Goal: Transaction & Acquisition: Obtain resource

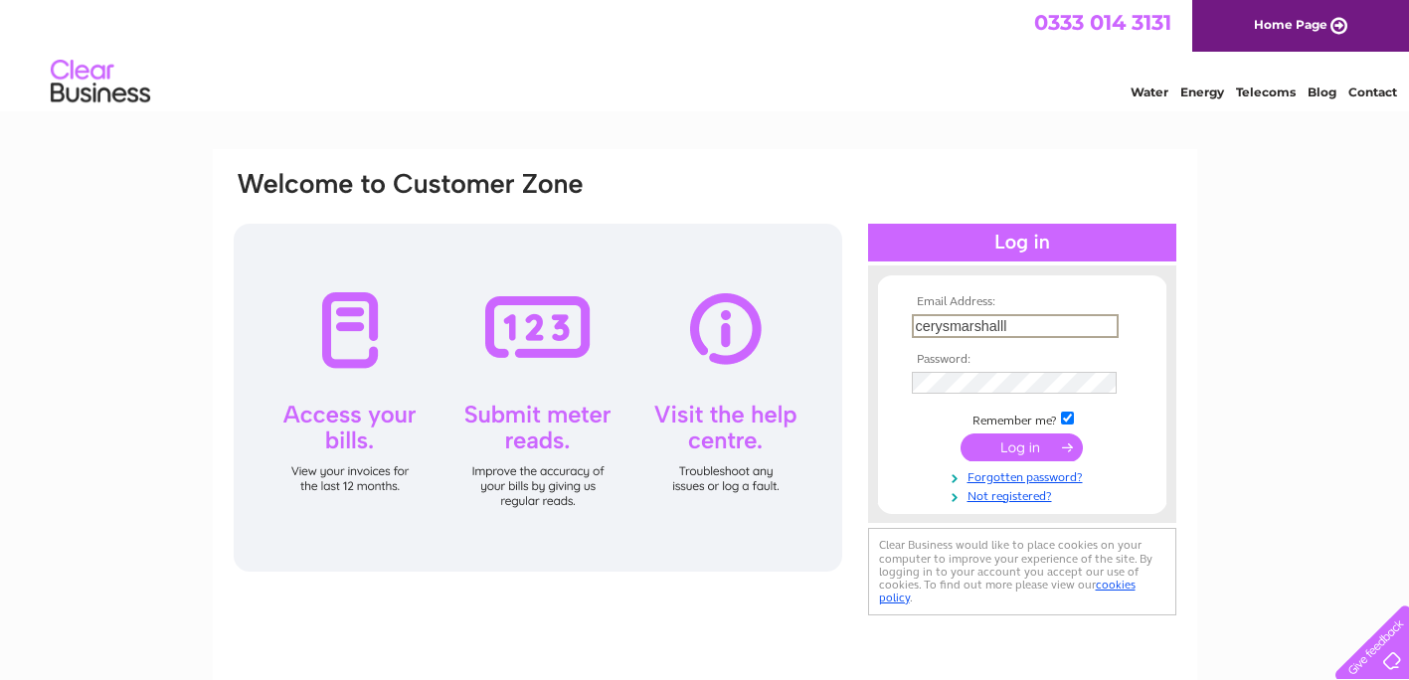
click at [960, 433] on input "submit" at bounding box center [1021, 447] width 122 height 28
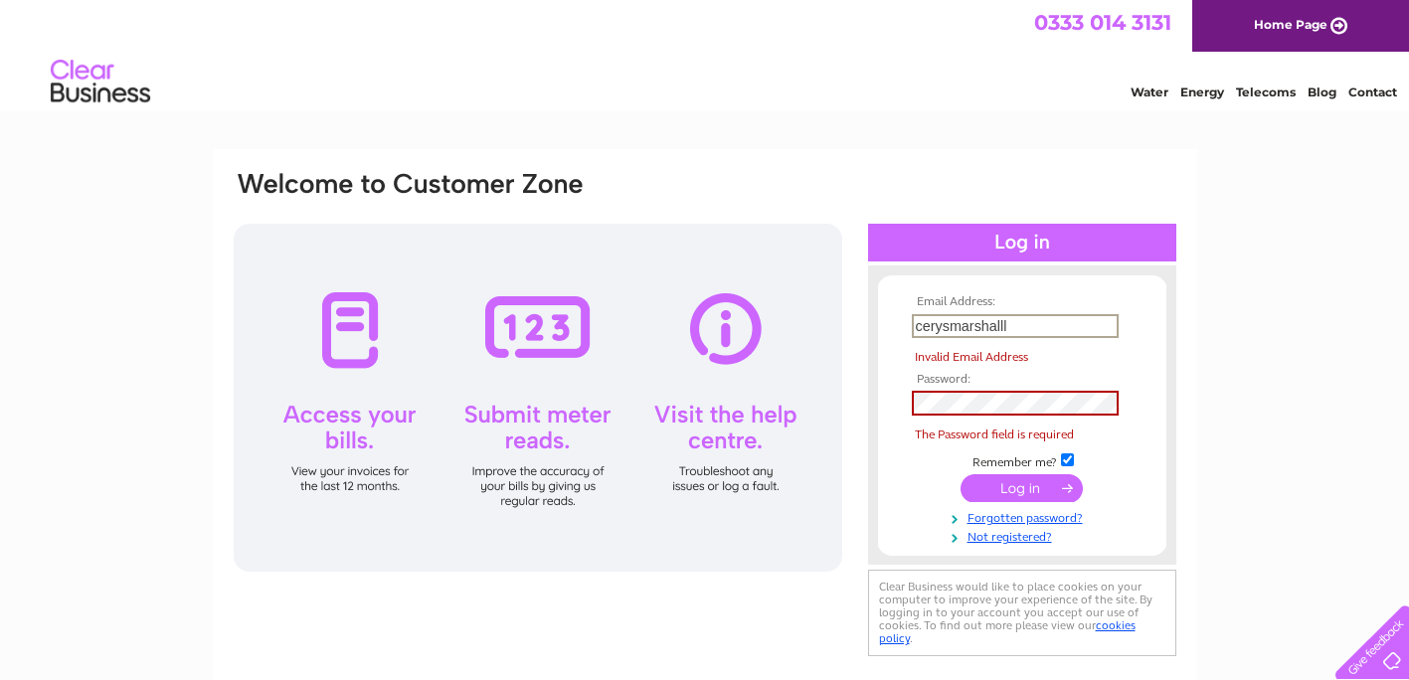
type input "[EMAIL_ADDRESS][DOMAIN_NAME]"
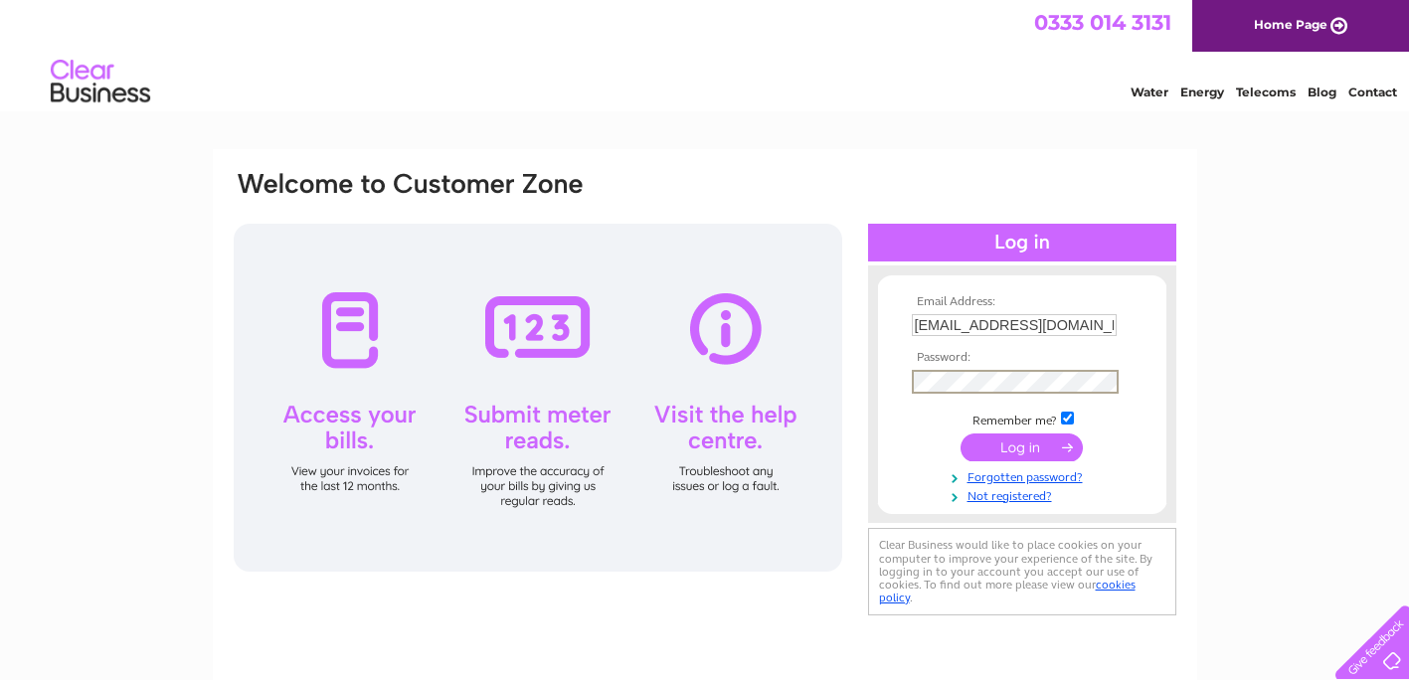
click at [960, 433] on input "submit" at bounding box center [1021, 447] width 122 height 28
click at [1049, 442] on input "submit" at bounding box center [1021, 445] width 122 height 28
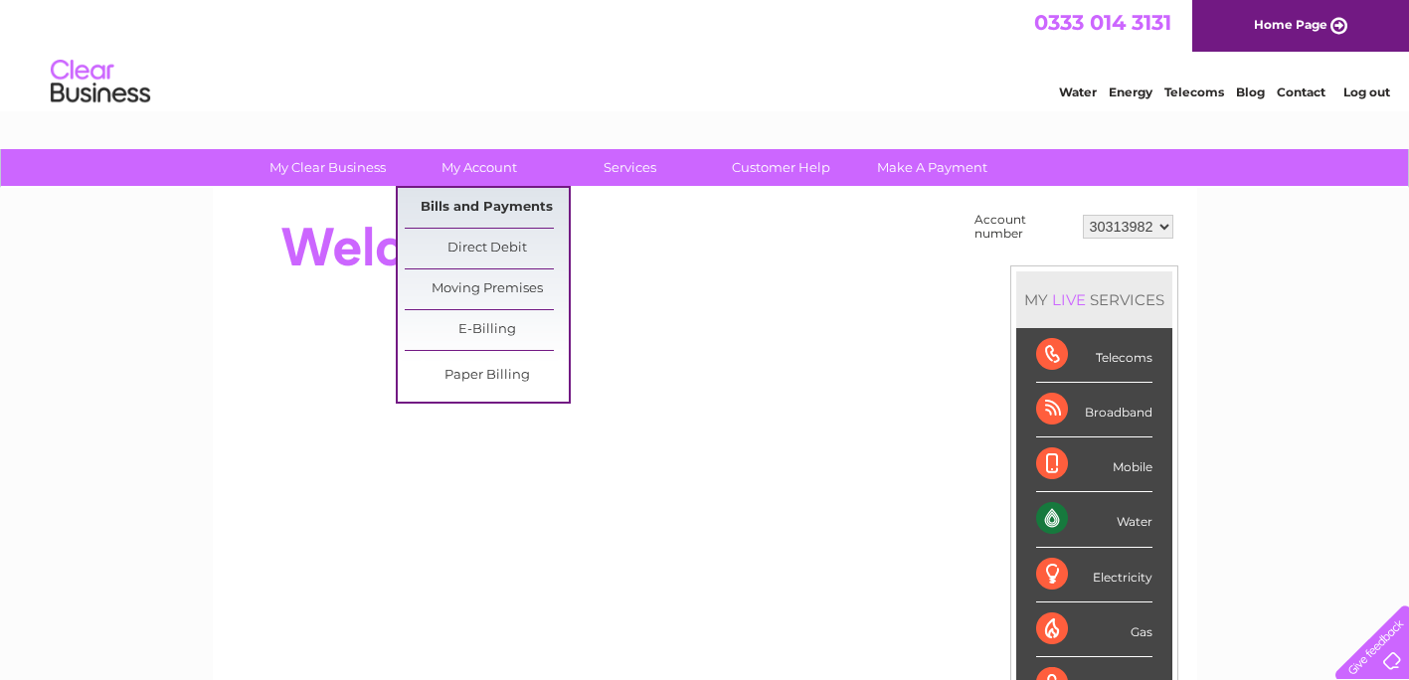
click at [469, 214] on link "Bills and Payments" at bounding box center [487, 208] width 164 height 40
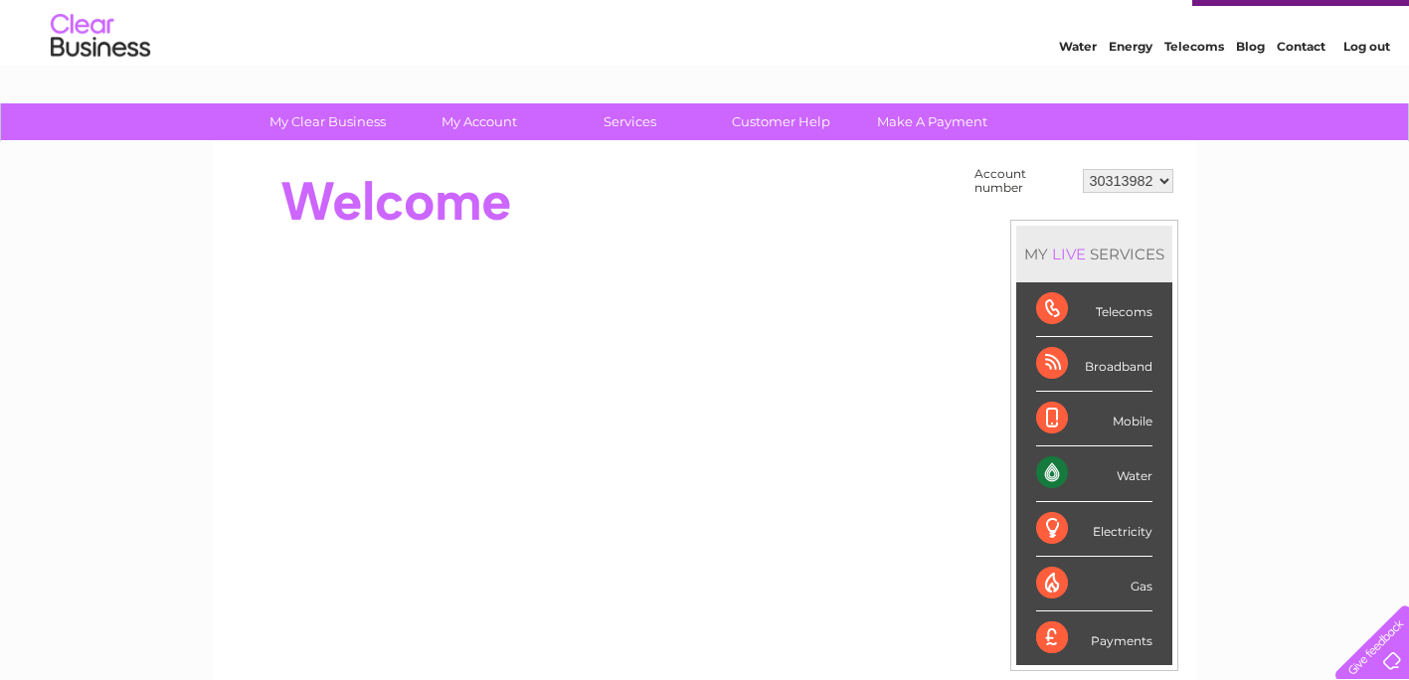
scroll to position [49, 0]
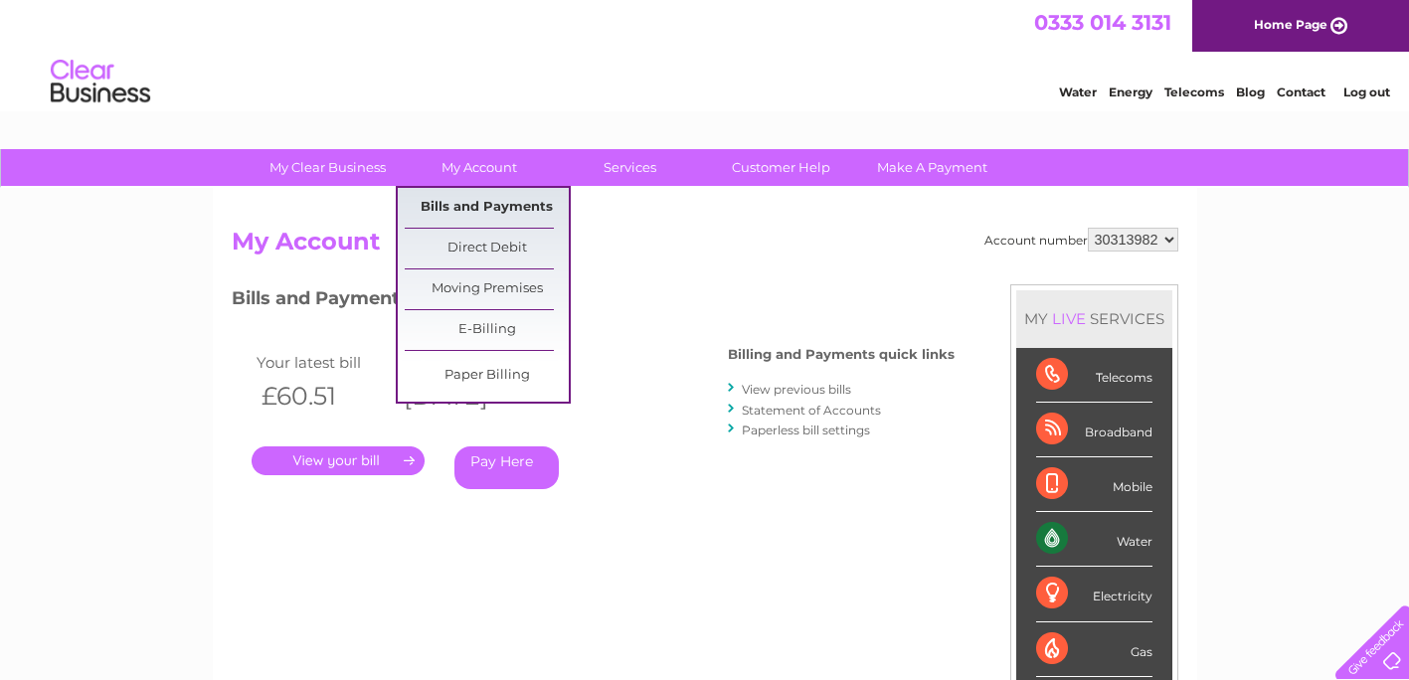
click at [492, 212] on link "Bills and Payments" at bounding box center [487, 208] width 164 height 40
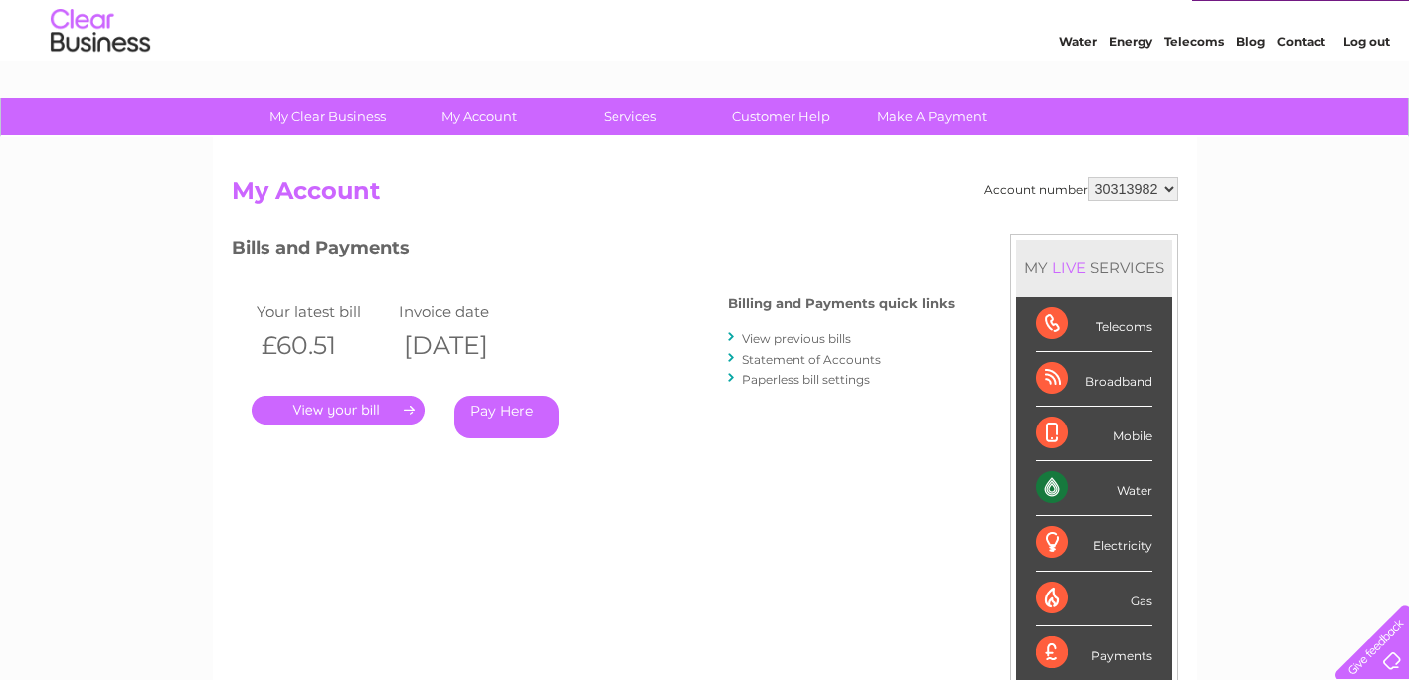
click at [777, 341] on link "View previous bills" at bounding box center [796, 338] width 109 height 15
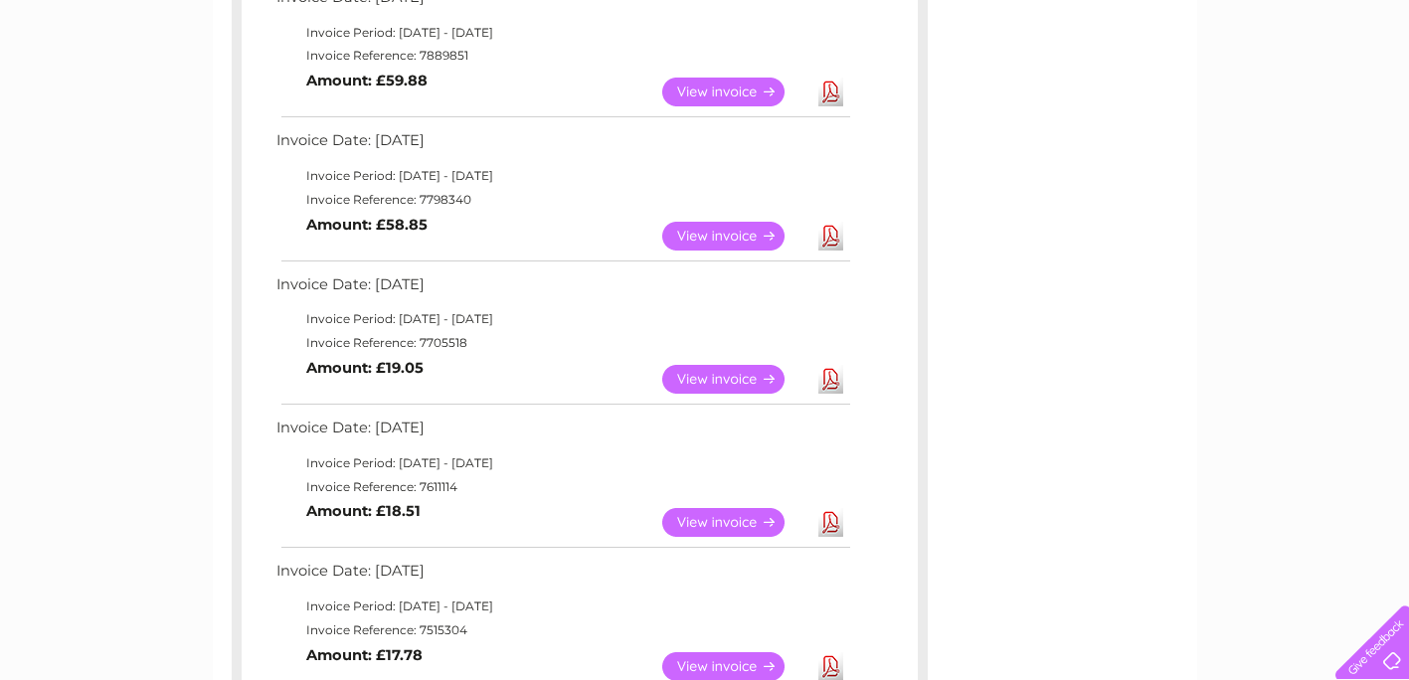
scroll to position [532, 0]
click at [822, 524] on link "Download" at bounding box center [830, 523] width 25 height 29
click at [835, 376] on link "Download" at bounding box center [830, 380] width 25 height 29
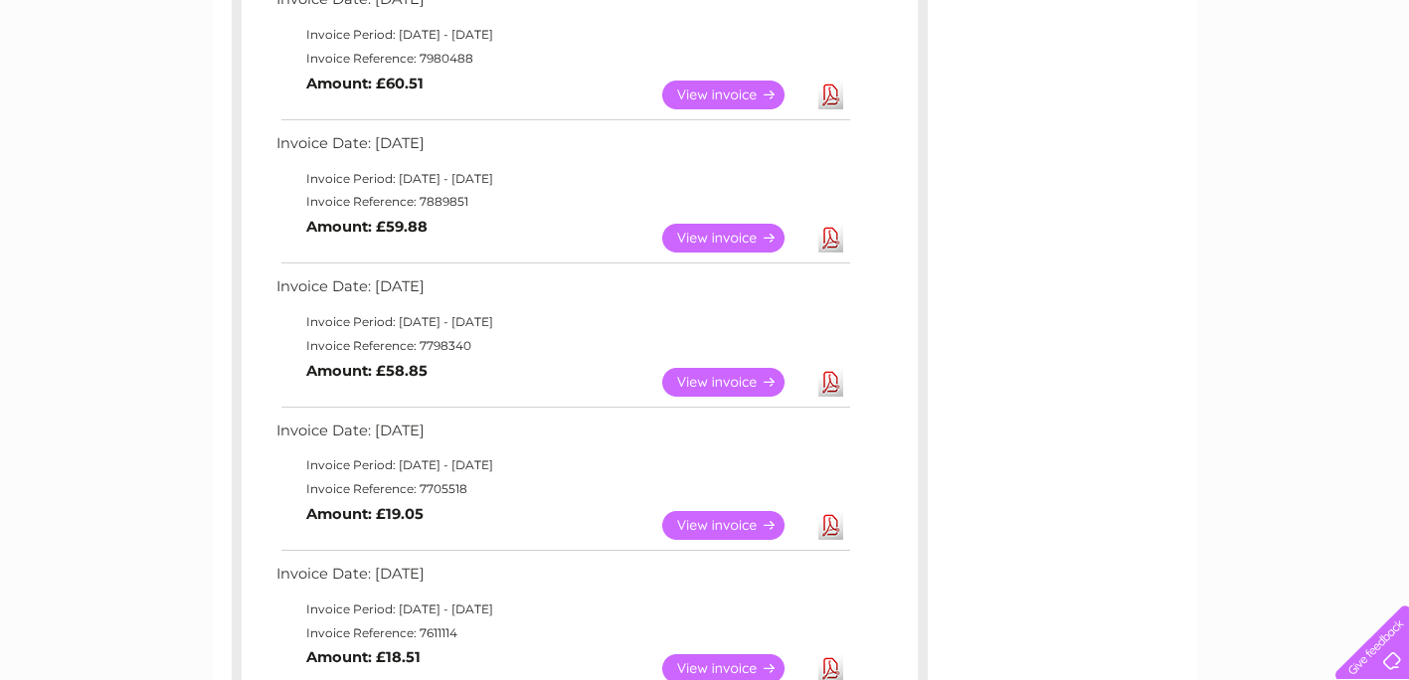
click at [835, 376] on link "Download" at bounding box center [830, 382] width 25 height 29
click at [827, 236] on link "Download" at bounding box center [830, 238] width 25 height 29
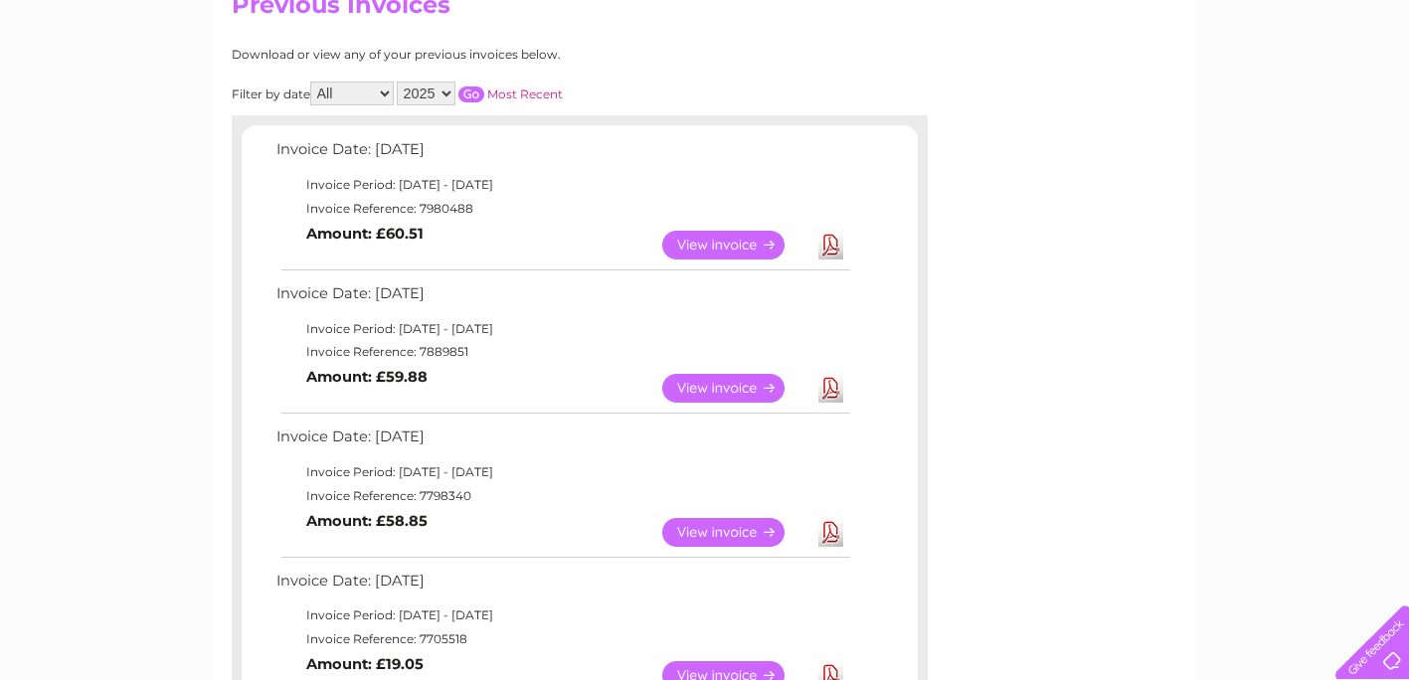
scroll to position [213, 0]
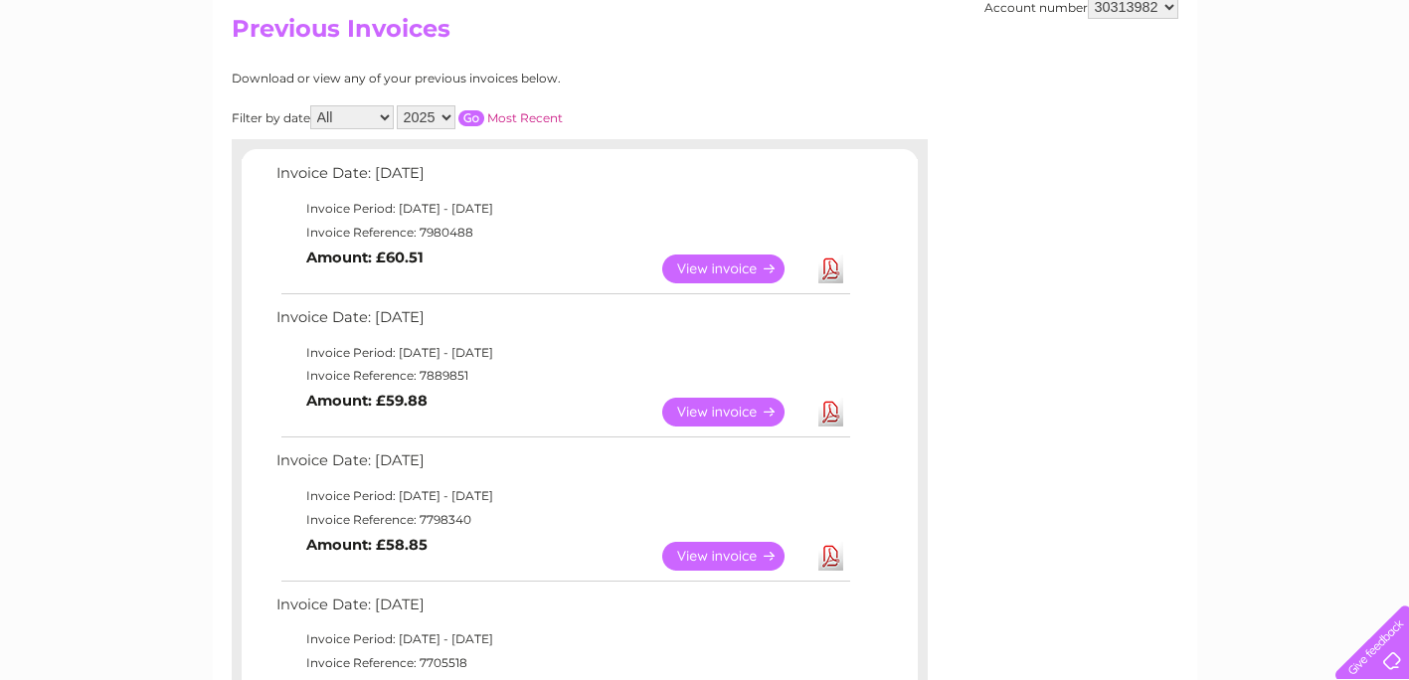
click at [828, 268] on link "Download" at bounding box center [830, 268] width 25 height 29
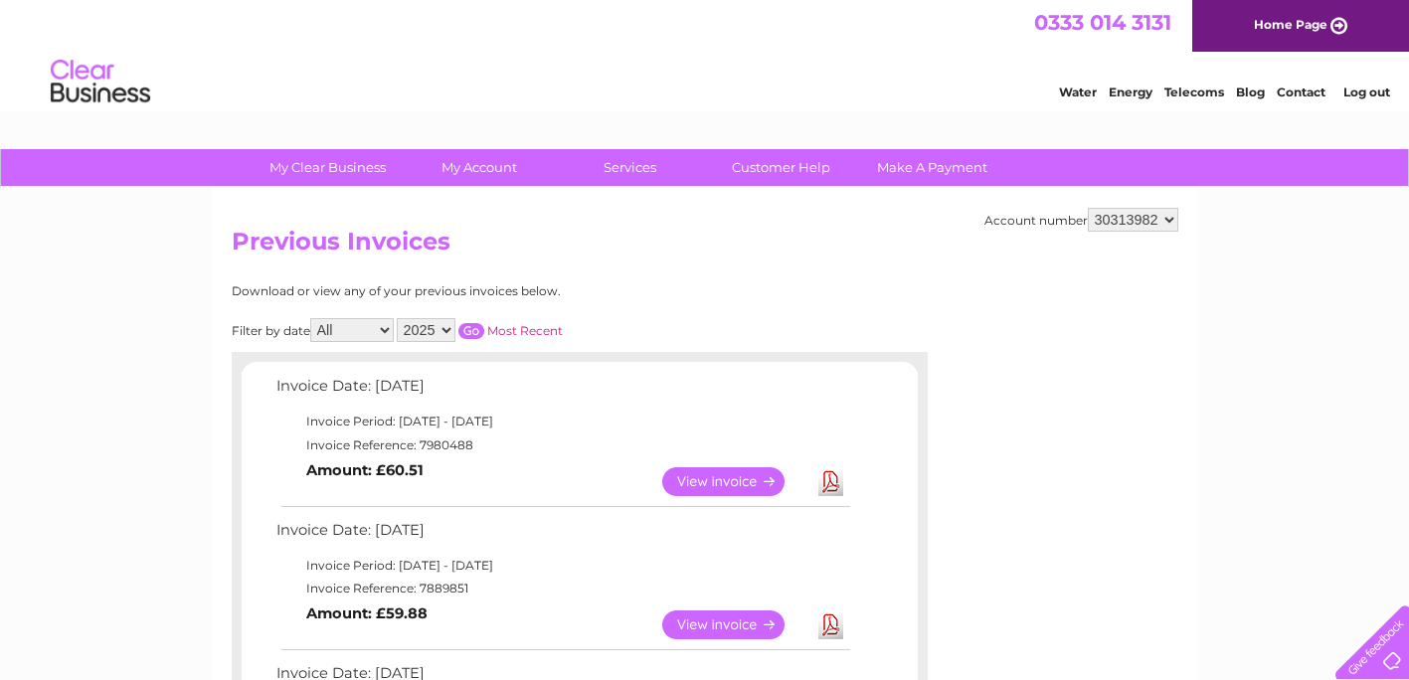
click at [684, 291] on div "Download or view any of your previous invoices below." at bounding box center [493, 291] width 522 height 14
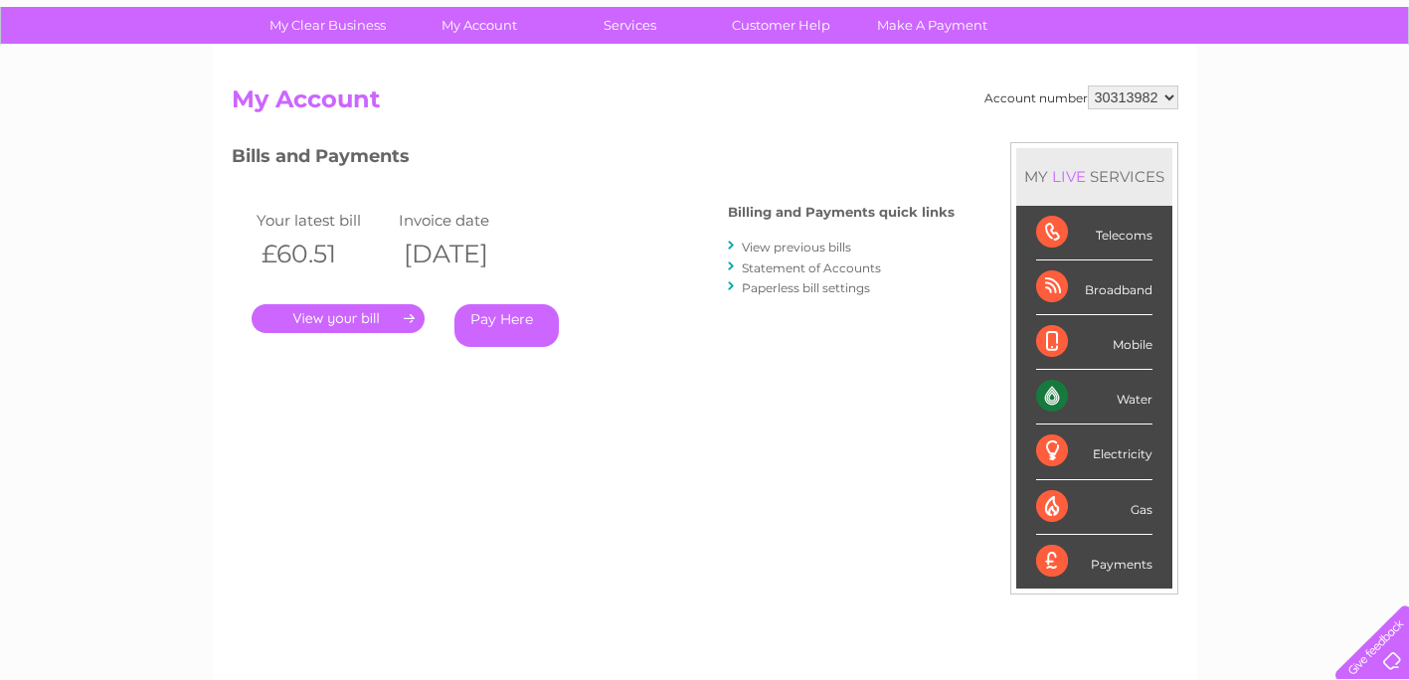
scroll to position [144, 0]
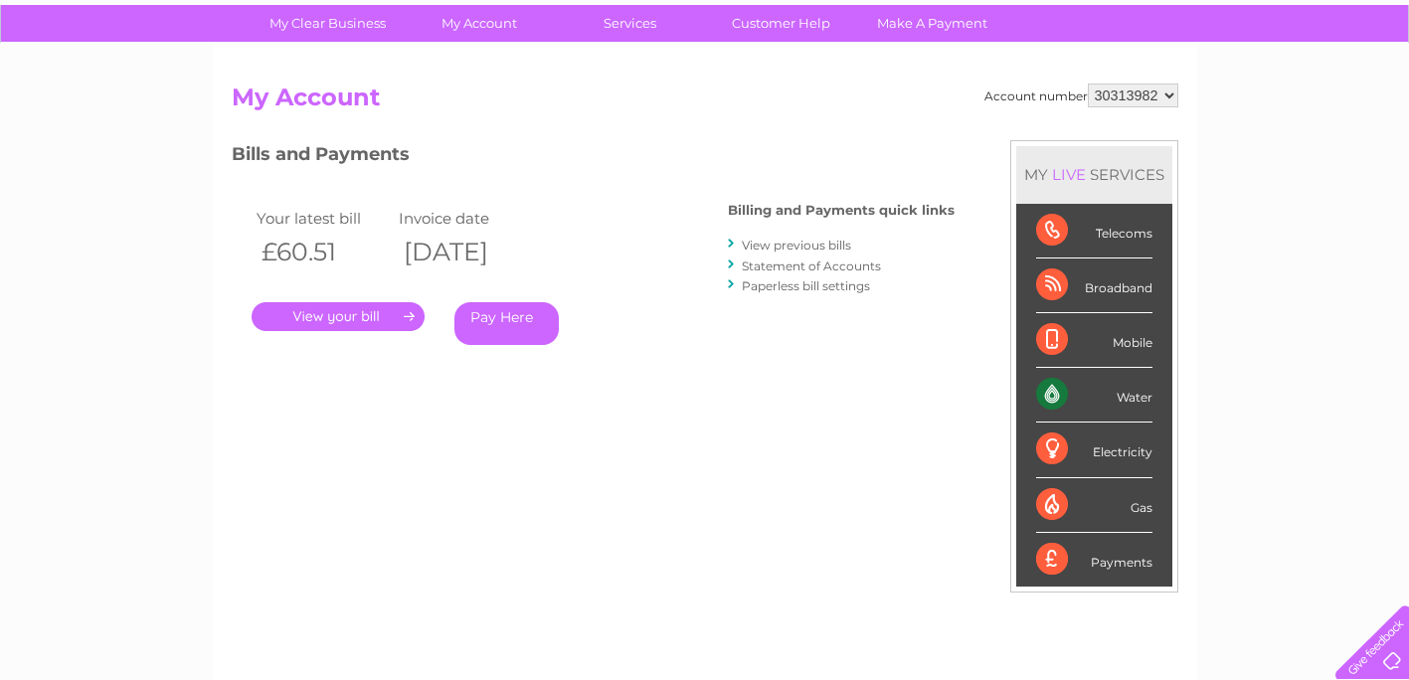
click at [797, 267] on link "Statement of Accounts" at bounding box center [811, 265] width 139 height 15
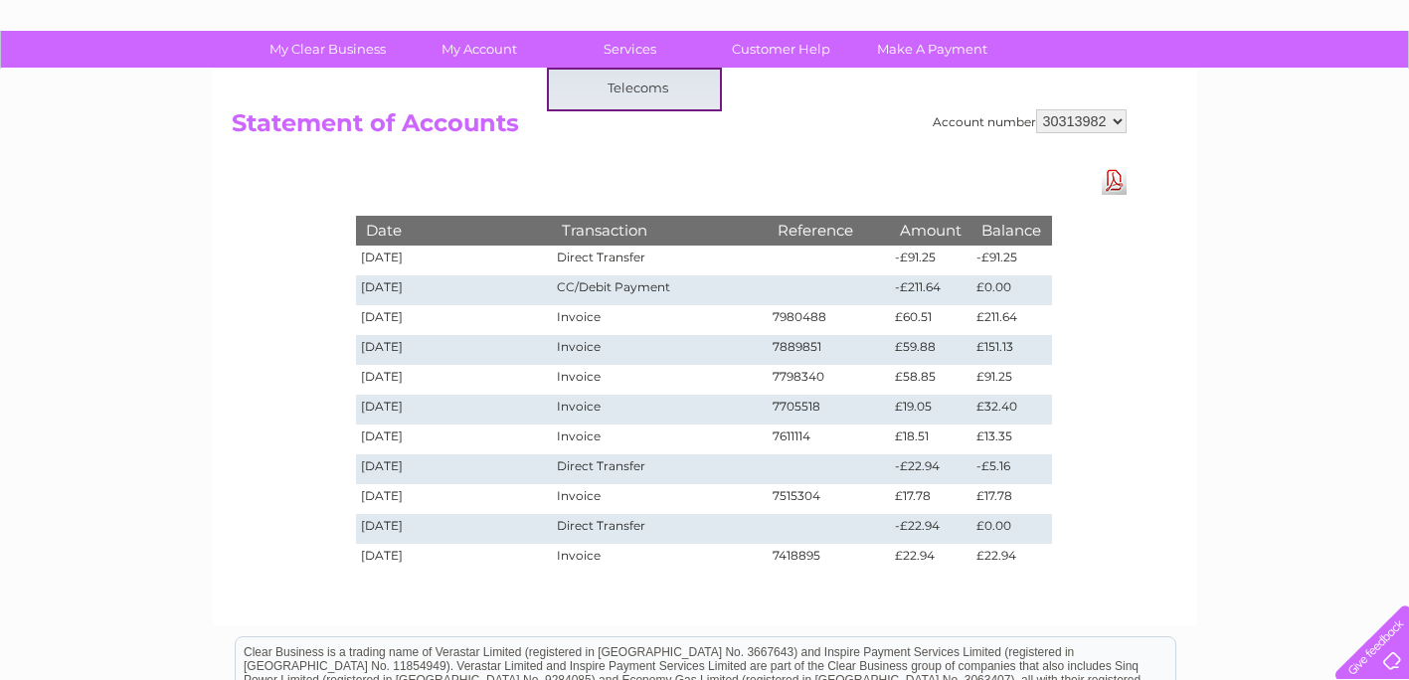
scroll to position [134, 0]
